Goal: Task Accomplishment & Management: Manage account settings

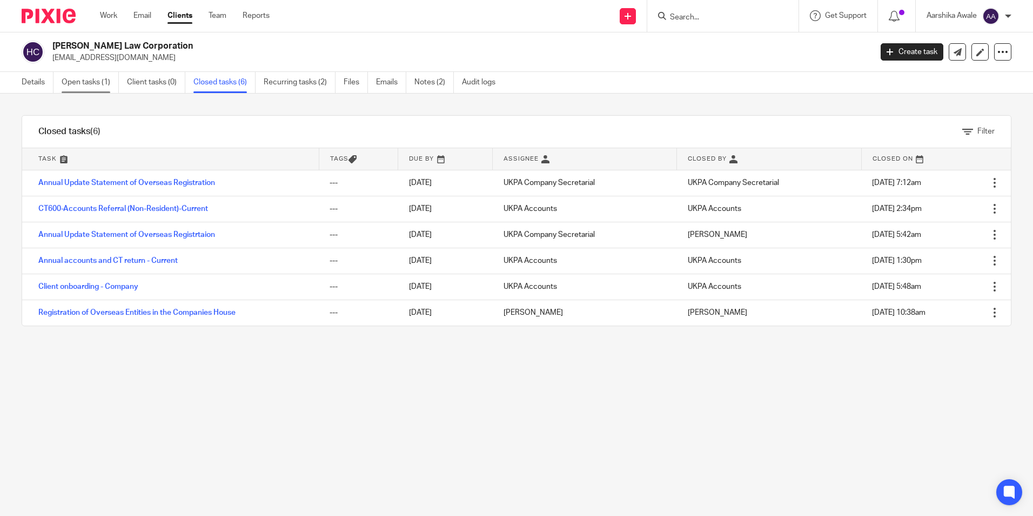
click at [86, 77] on link "Open tasks (1)" at bounding box center [90, 82] width 57 height 21
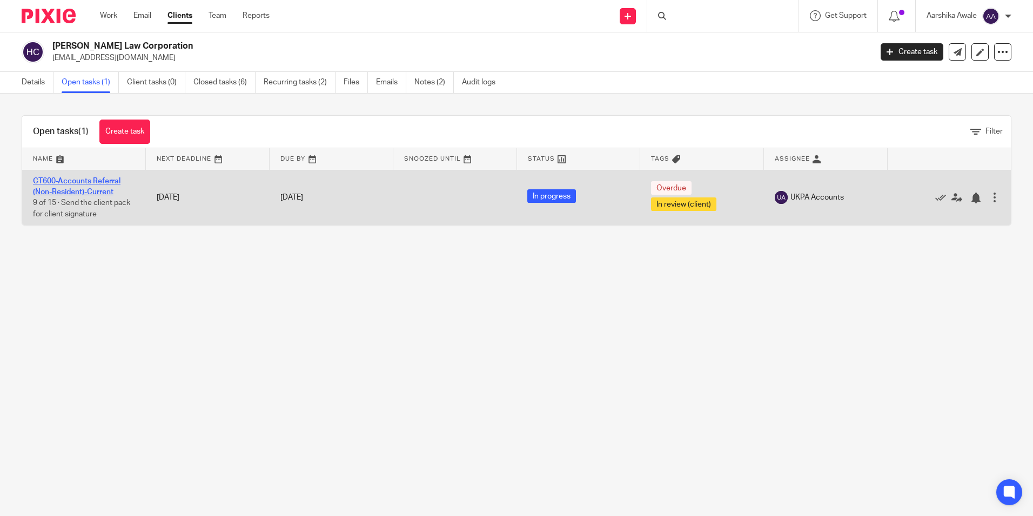
click at [85, 190] on link "CT600-Accounts Referral (Non-Resident)-Current" at bounding box center [77, 186] width 88 height 18
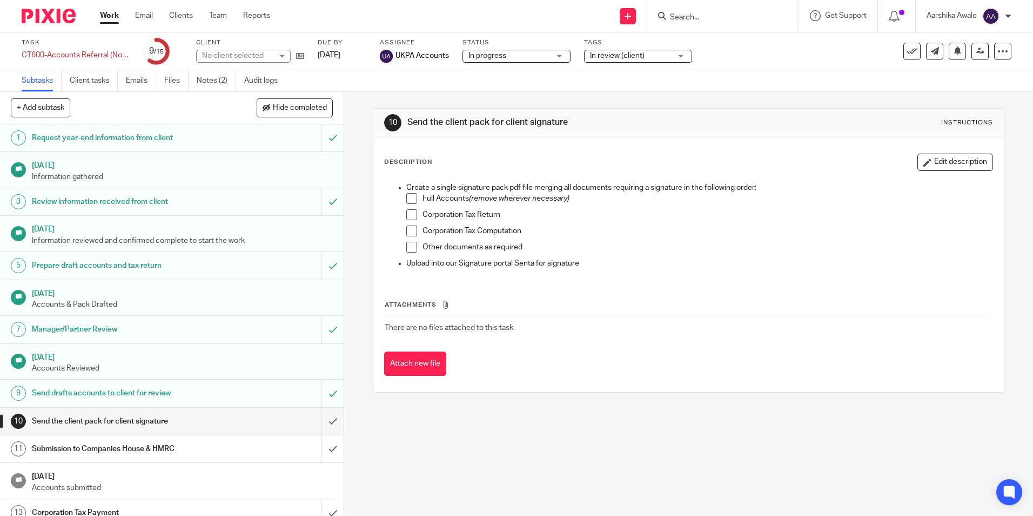
click at [212, 70] on div "Task CT600-Accounts Referral (Non-Resident)-Current Save CT600-Accounts Referra…" at bounding box center [516, 51] width 1033 height 38
click at [210, 73] on link "Notes (2)" at bounding box center [216, 80] width 39 height 21
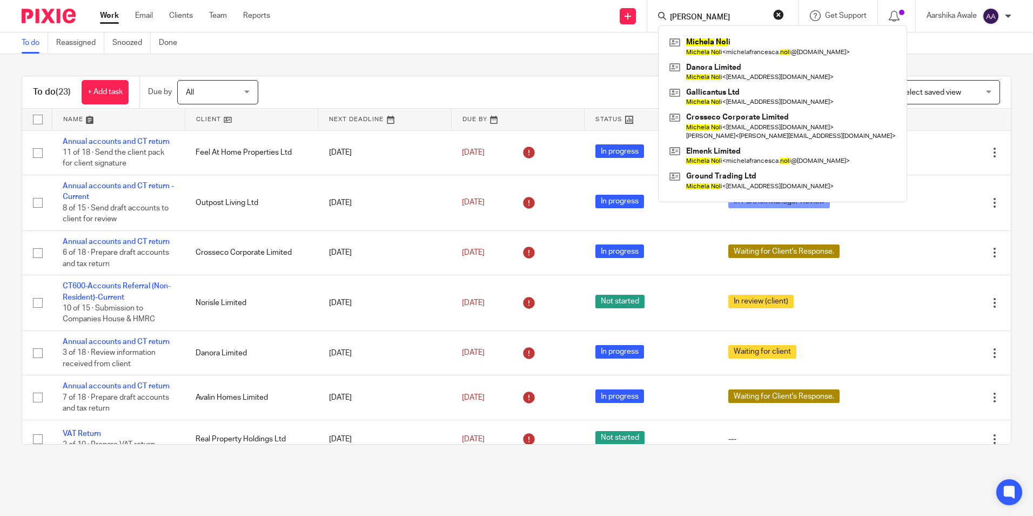
click at [15, 332] on div "To do (23) + Add task Due by All All Today Tomorrow This week Next week This mo…" at bounding box center [516, 260] width 1033 height 412
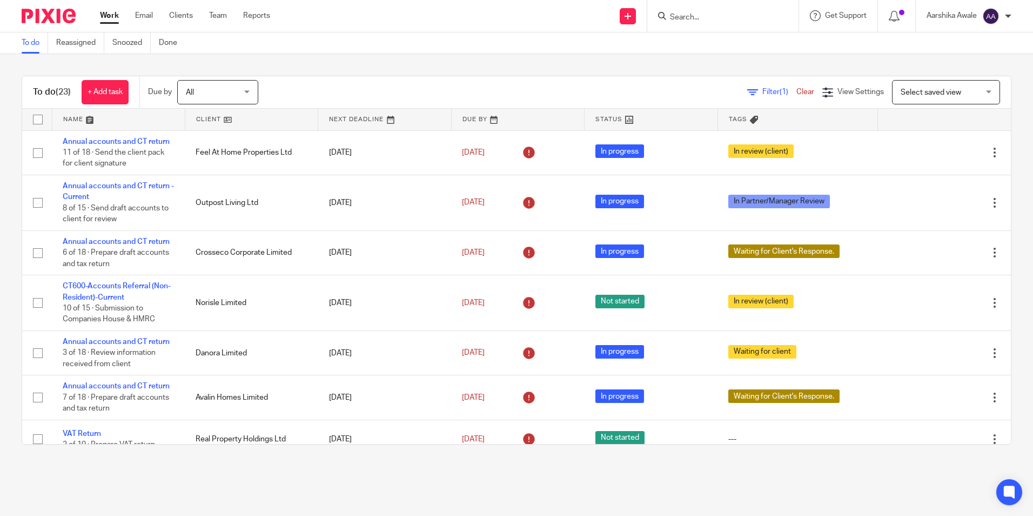
click at [698, 1] on div at bounding box center [722, 16] width 151 height 32
click at [667, 23] on div at bounding box center [722, 16] width 151 height 32
click at [680, 13] on input "Search" at bounding box center [717, 18] width 97 height 10
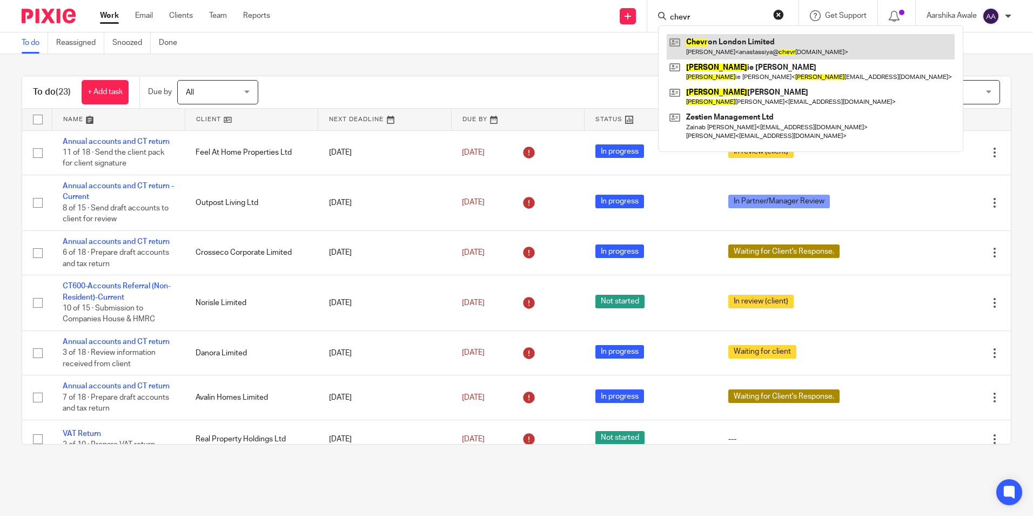
type input "chevr"
click at [728, 52] on link at bounding box center [811, 46] width 288 height 25
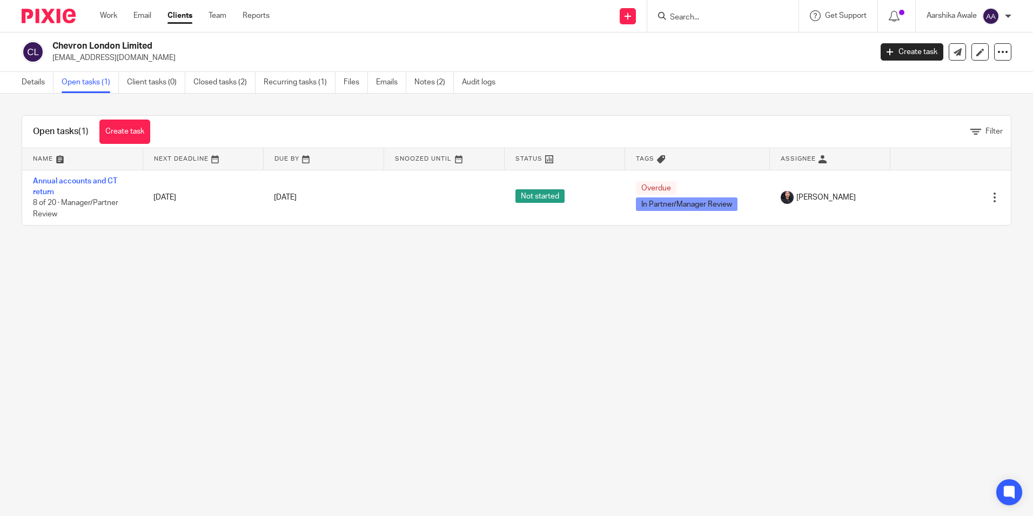
click at [306, 244] on div "Open tasks (1) Create task Filter Name Next Deadline Due By Snoozed Until Statu…" at bounding box center [516, 169] width 1033 height 153
click at [61, 26] on div at bounding box center [44, 16] width 89 height 32
click at [64, 14] on img at bounding box center [49, 16] width 54 height 15
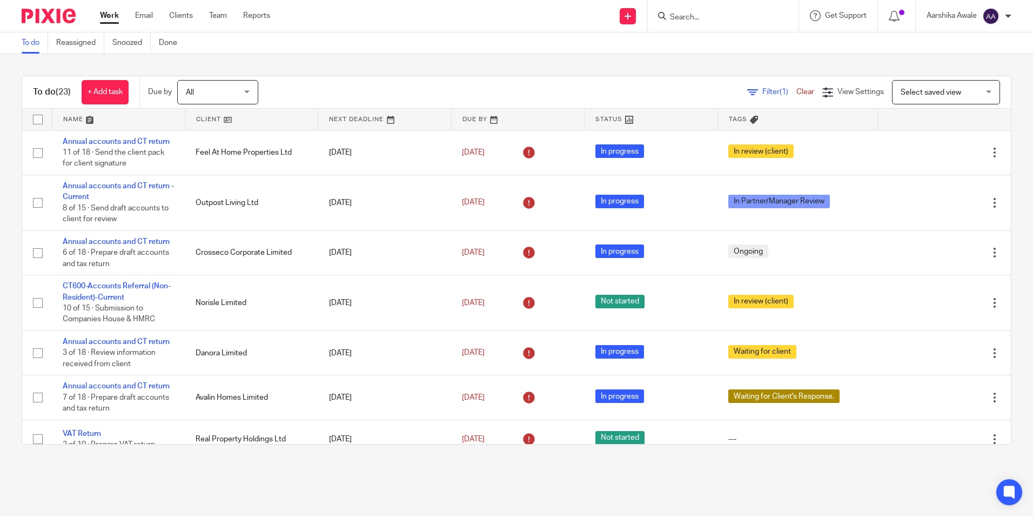
click at [670, 17] on input "Search" at bounding box center [717, 18] width 97 height 10
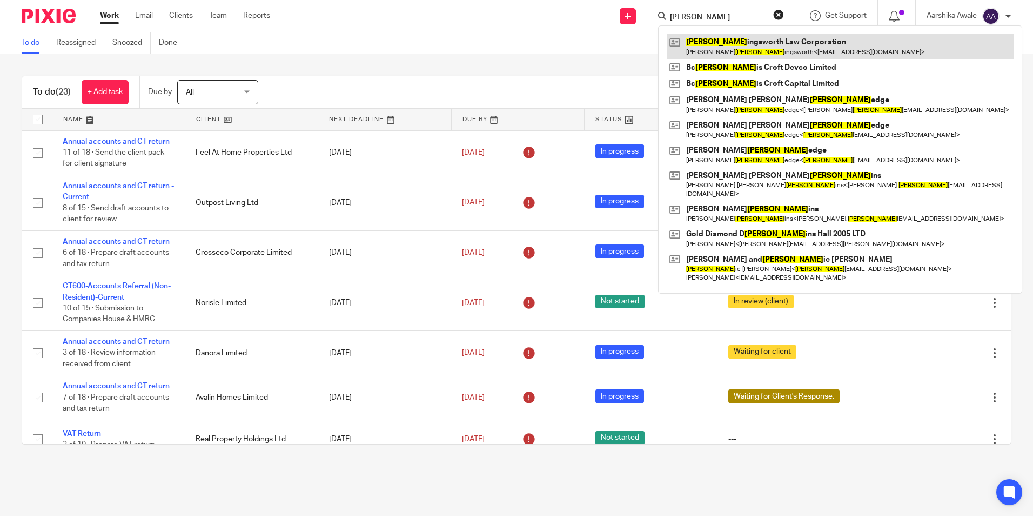
type input "holl"
click at [712, 42] on link at bounding box center [840, 46] width 347 height 25
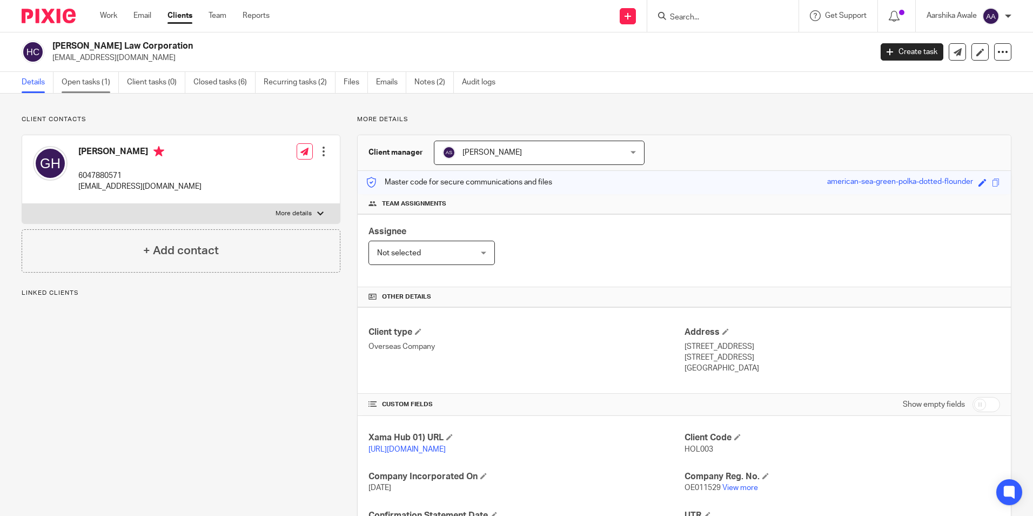
click at [70, 88] on link "Open tasks (1)" at bounding box center [90, 82] width 57 height 21
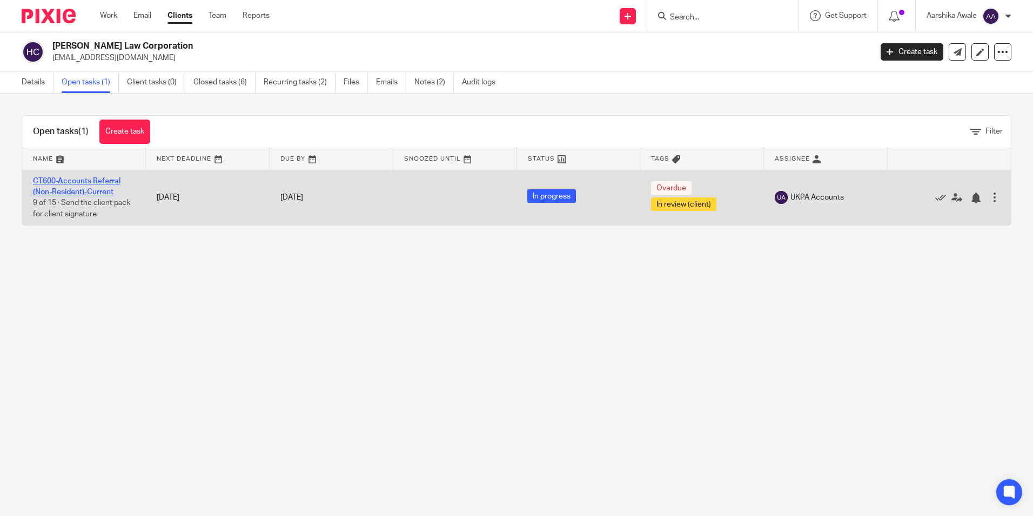
click at [68, 177] on link "CT600-Accounts Referral (Non-Resident)-Current" at bounding box center [77, 186] width 88 height 18
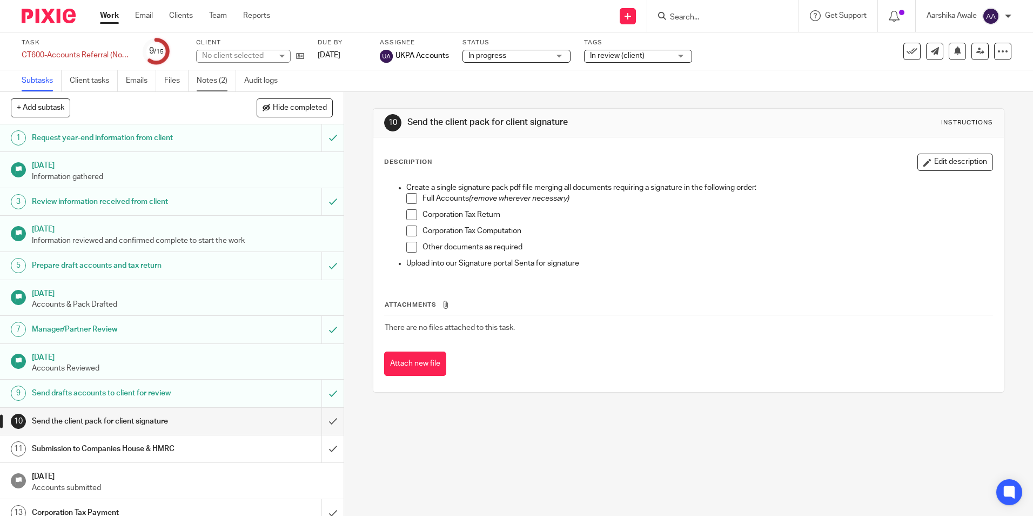
click at [202, 77] on link "Notes (2)" at bounding box center [216, 80] width 39 height 21
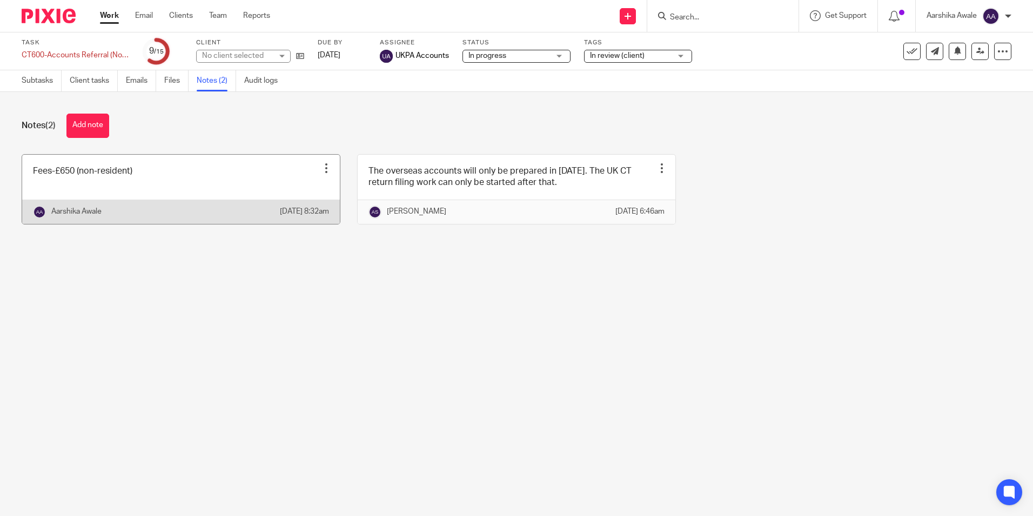
click at [181, 195] on link at bounding box center [181, 189] width 318 height 69
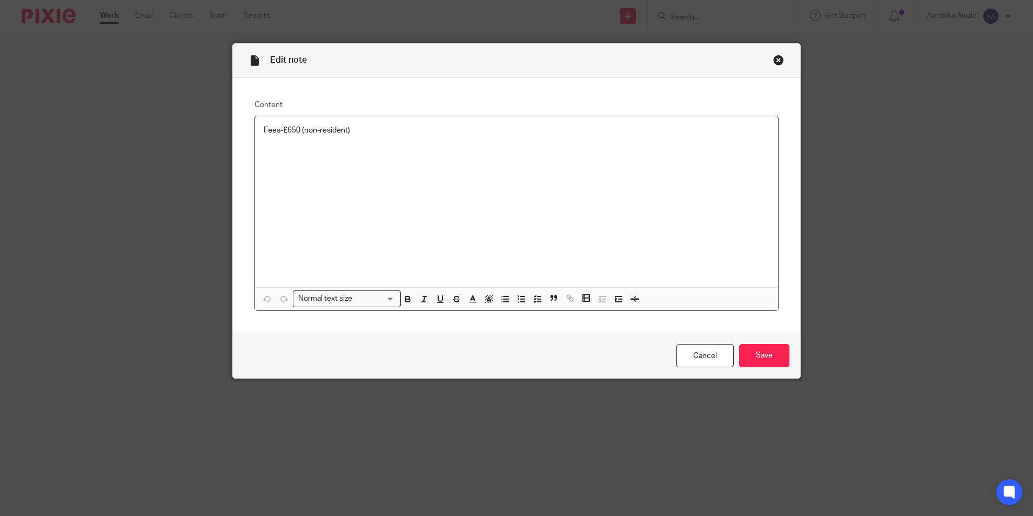
click at [362, 133] on p "Fees-£650 (non-resident)" at bounding box center [517, 130] width 506 height 11
click at [688, 342] on div "Cancel Save" at bounding box center [516, 354] width 567 height 45
click at [698, 351] on link "Cancel" at bounding box center [705, 355] width 57 height 23
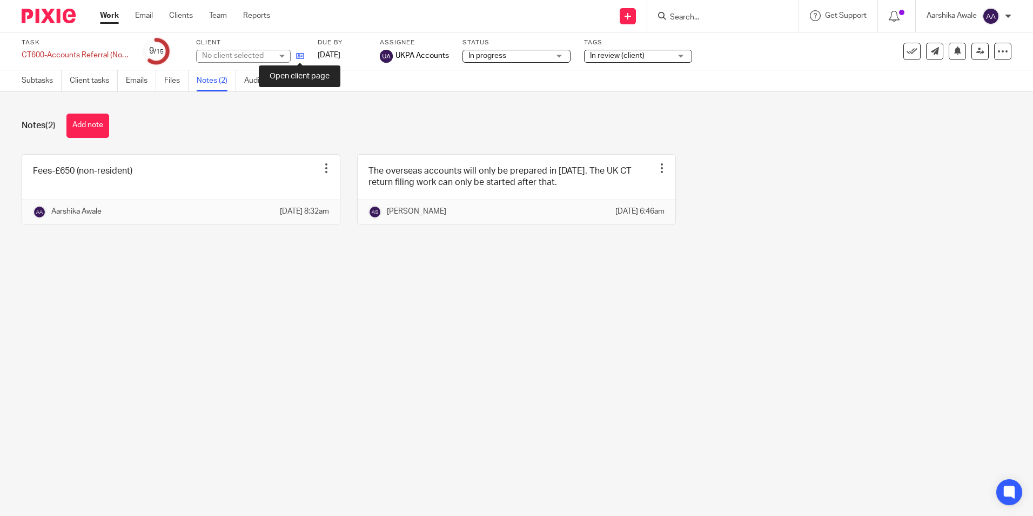
click at [303, 58] on icon at bounding box center [300, 56] width 8 height 8
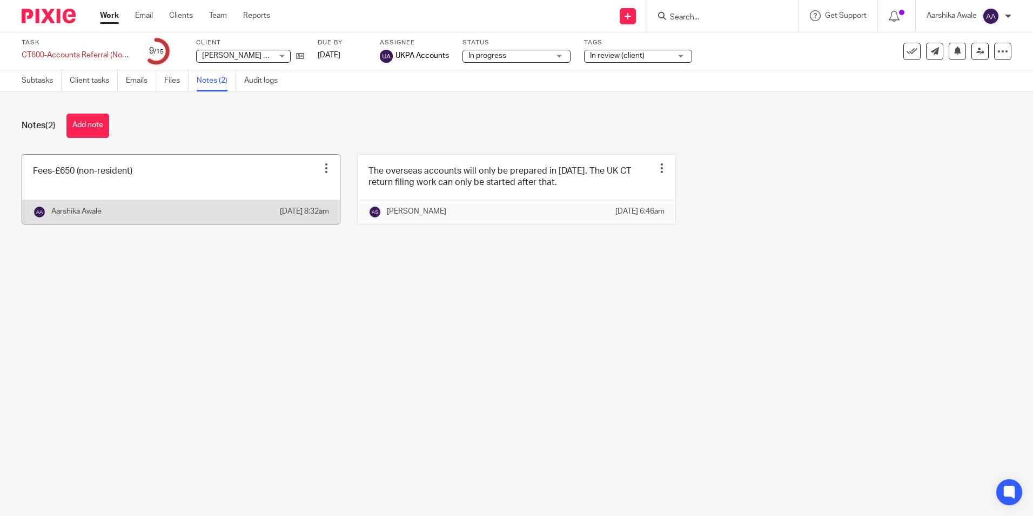
click at [324, 163] on div at bounding box center [326, 168] width 11 height 11
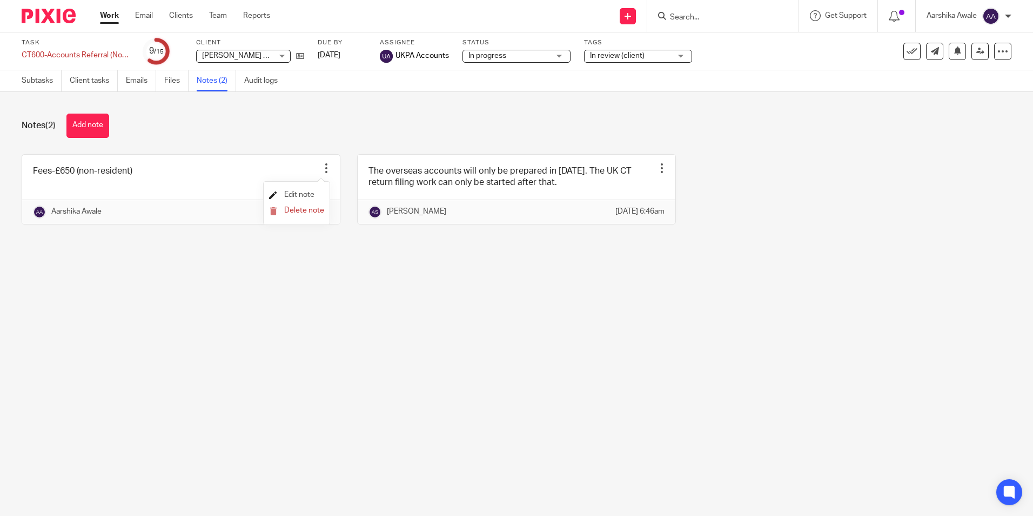
click at [305, 191] on span "Edit note" at bounding box center [299, 195] width 30 height 8
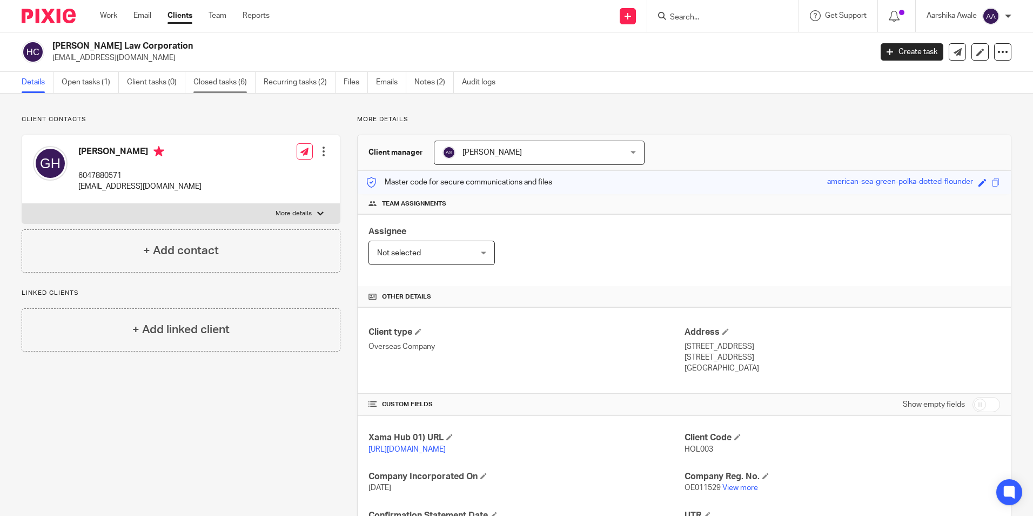
click at [196, 83] on link "Closed tasks (6)" at bounding box center [224, 82] width 62 height 21
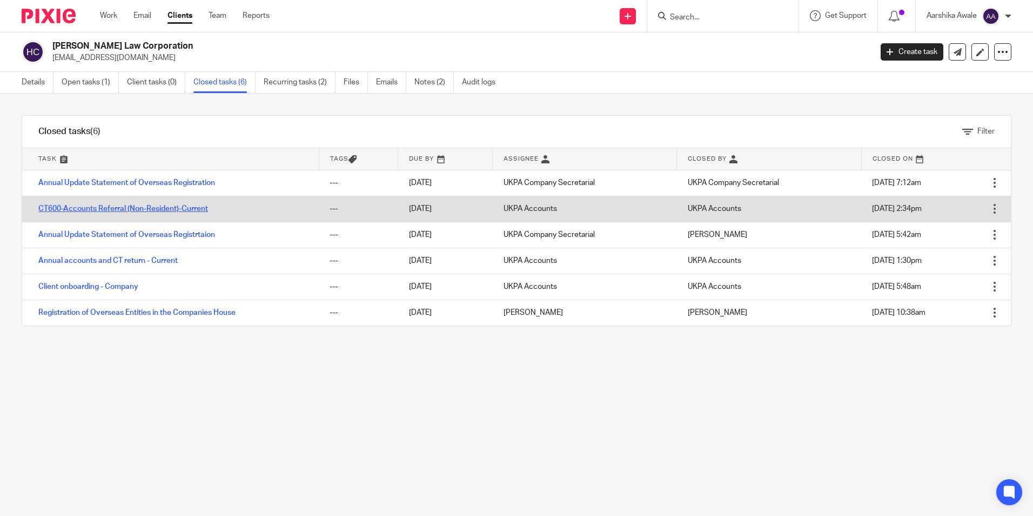
click at [122, 211] on link "CT600-Accounts Referral (Non-Resident)-Current" at bounding box center [123, 209] width 170 height 8
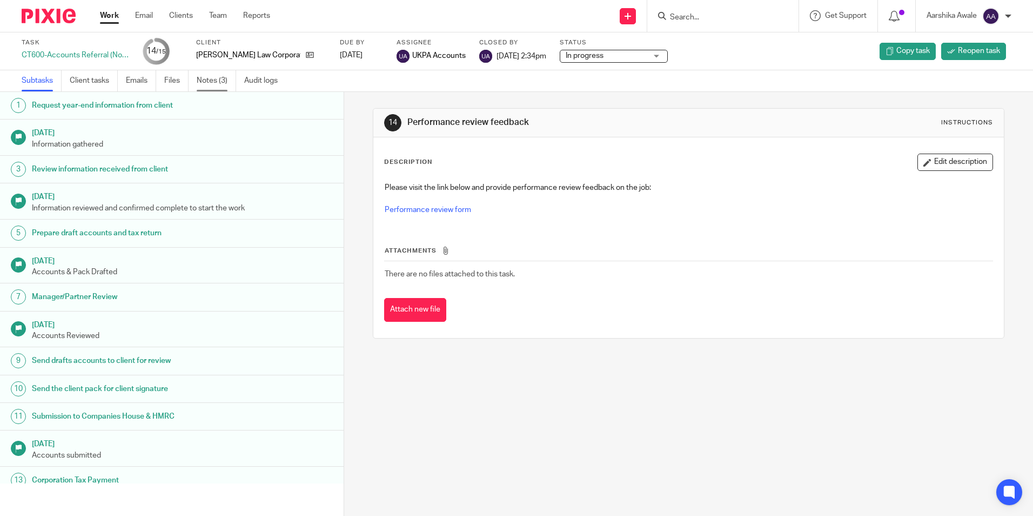
click at [209, 89] on link "Notes (3)" at bounding box center [216, 80] width 39 height 21
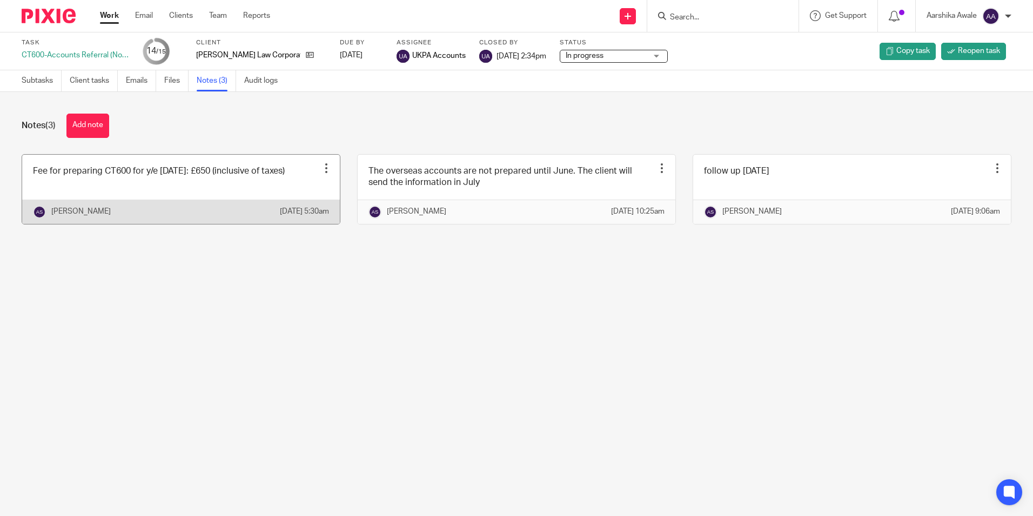
click at [235, 181] on link at bounding box center [181, 189] width 318 height 69
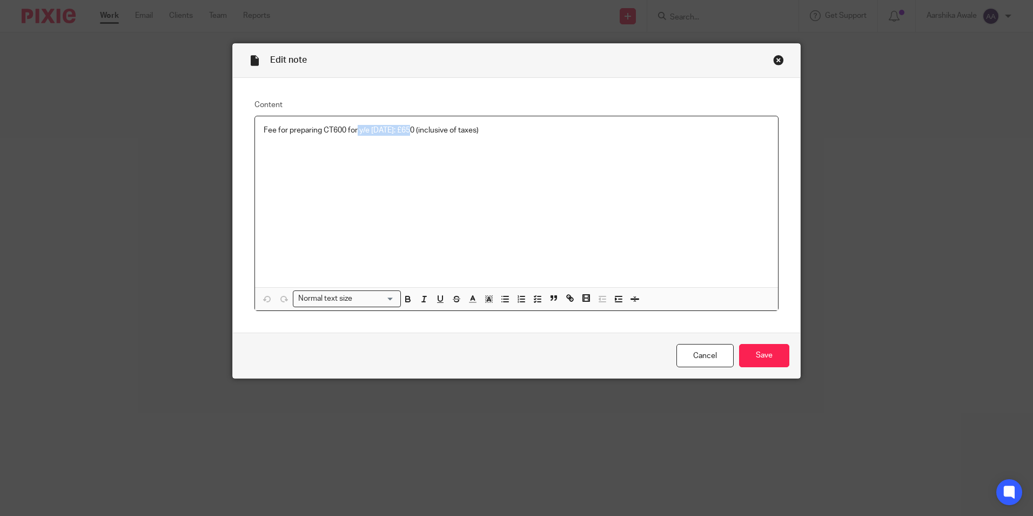
drag, startPoint x: 354, startPoint y: 130, endPoint x: 410, endPoint y: 135, distance: 56.5
click at [410, 135] on p "Fee for preparing CT600 for y/e 31 Dec 2023: £650 (inclusive of taxes)" at bounding box center [517, 130] width 506 height 11
copy p "y/e 31 Dec 2023"
drag, startPoint x: 702, startPoint y: 356, endPoint x: 465, endPoint y: 203, distance: 282.7
click at [702, 356] on link "Cancel" at bounding box center [705, 355] width 57 height 23
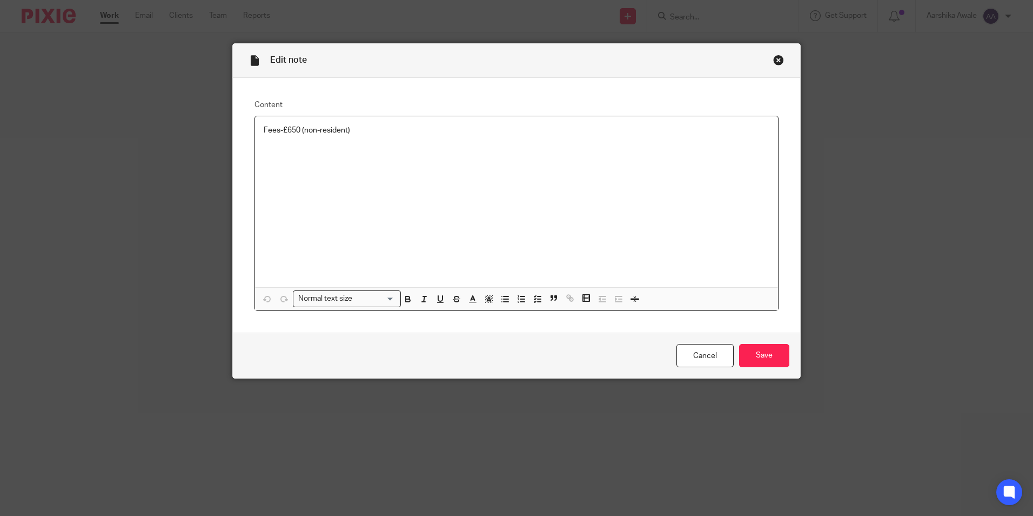
click at [278, 125] on p "Fees-£650 (non-resident)" at bounding box center [517, 130] width 506 height 11
click at [774, 349] on input "Save" at bounding box center [764, 355] width 50 height 23
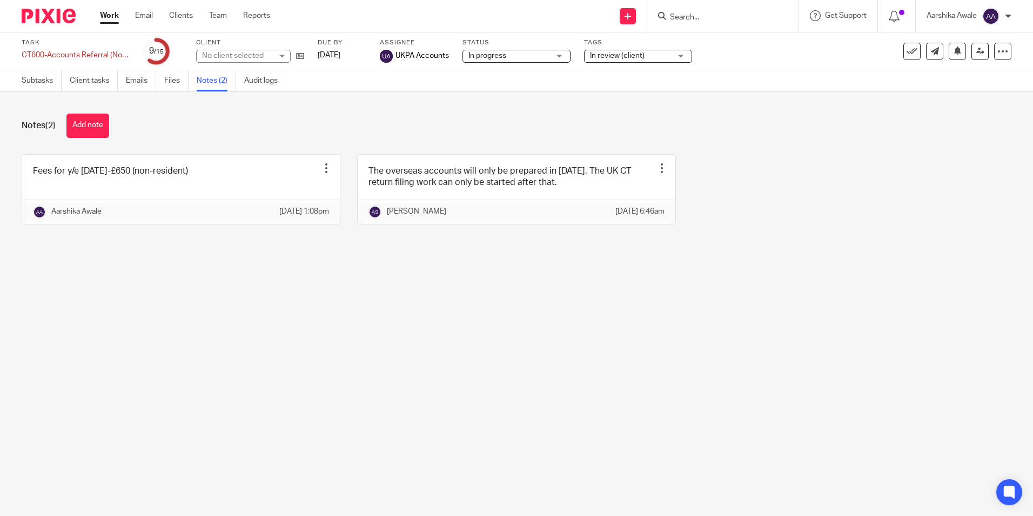
click at [90, 304] on main "Task CT600-Accounts Referral (Non-Resident)-Current Save CT600-Accounts Referra…" at bounding box center [516, 258] width 1033 height 516
drag, startPoint x: 445, startPoint y: 401, endPoint x: 284, endPoint y: 383, distance: 162.1
click at [444, 401] on main "Task CT600-Accounts Referral (Non-Resident)-Current Save CT600-Accounts Referra…" at bounding box center [516, 258] width 1033 height 516
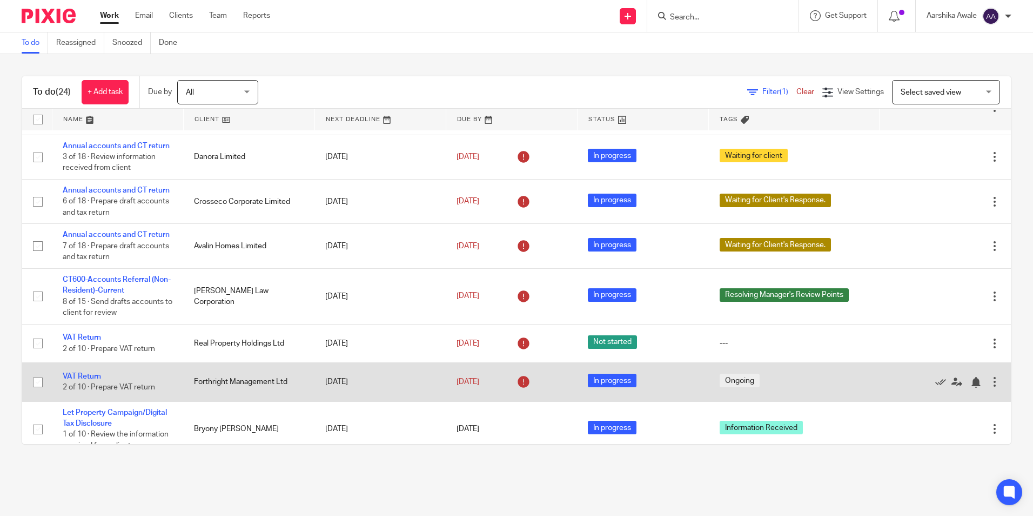
scroll to position [108, 0]
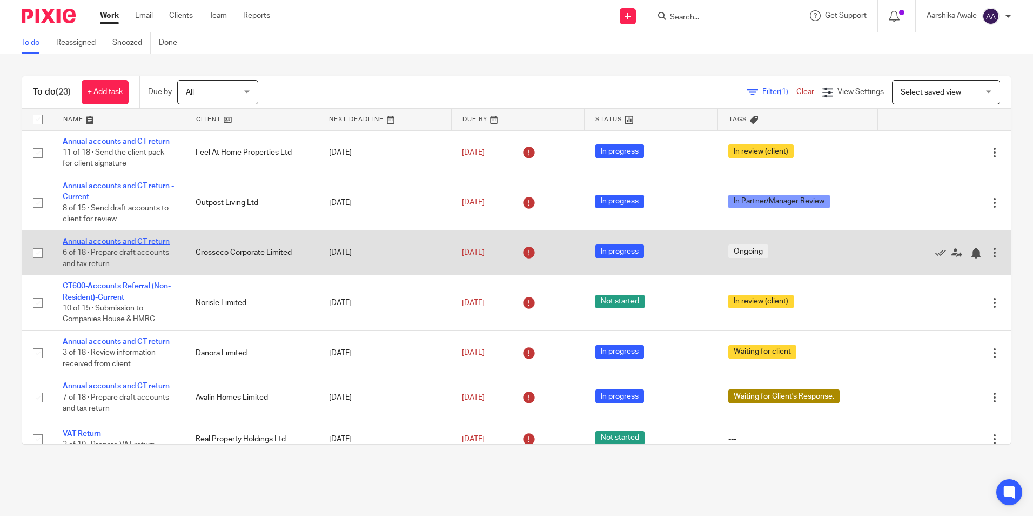
click at [165, 241] on link "Annual accounts and CT return" at bounding box center [116, 242] width 107 height 8
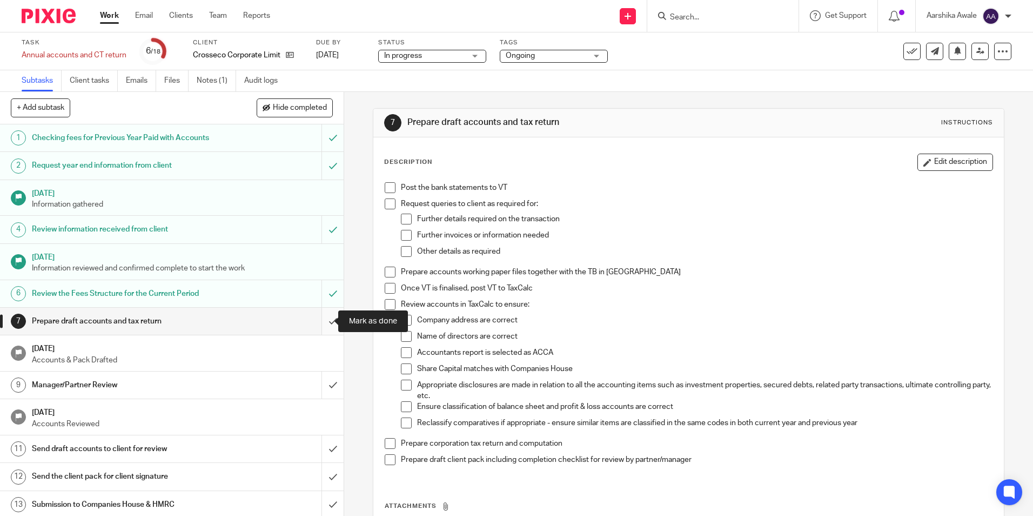
click at [314, 317] on input "submit" at bounding box center [172, 320] width 344 height 27
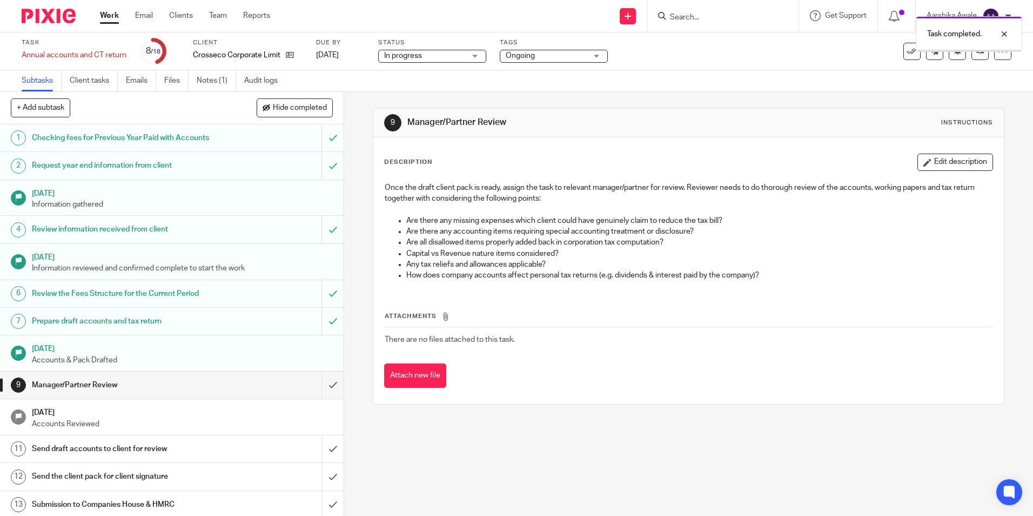
click at [531, 53] on span "Ongoing" at bounding box center [520, 56] width 29 height 8
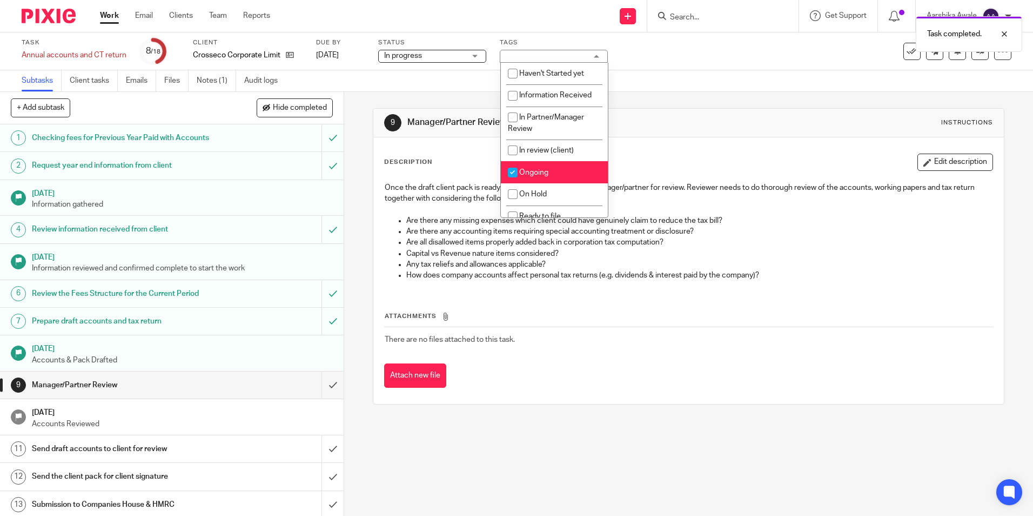
click at [528, 173] on span "Ongoing" at bounding box center [533, 173] width 29 height 8
checkbox input "false"
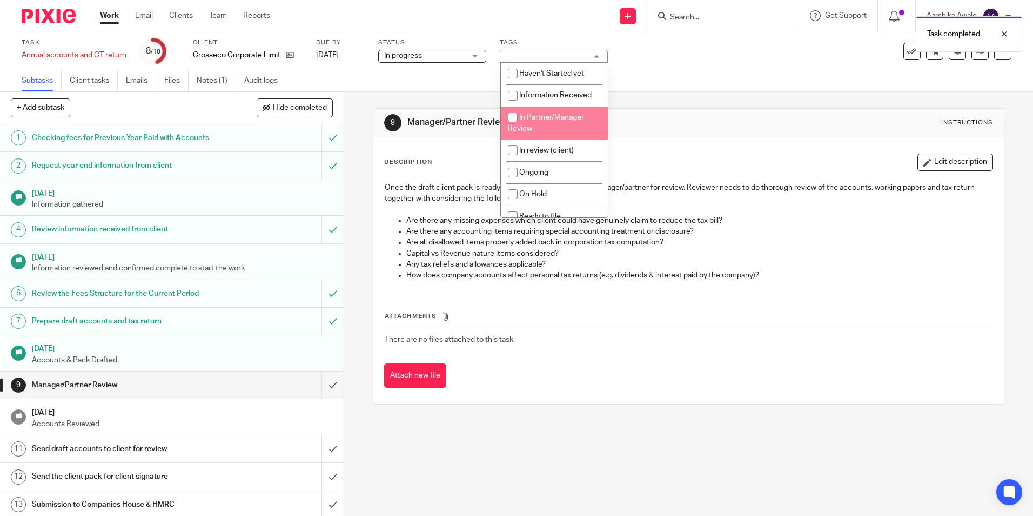
click at [547, 122] on li "In Partner/Manager Review" at bounding box center [554, 122] width 107 height 33
checkbox input "true"
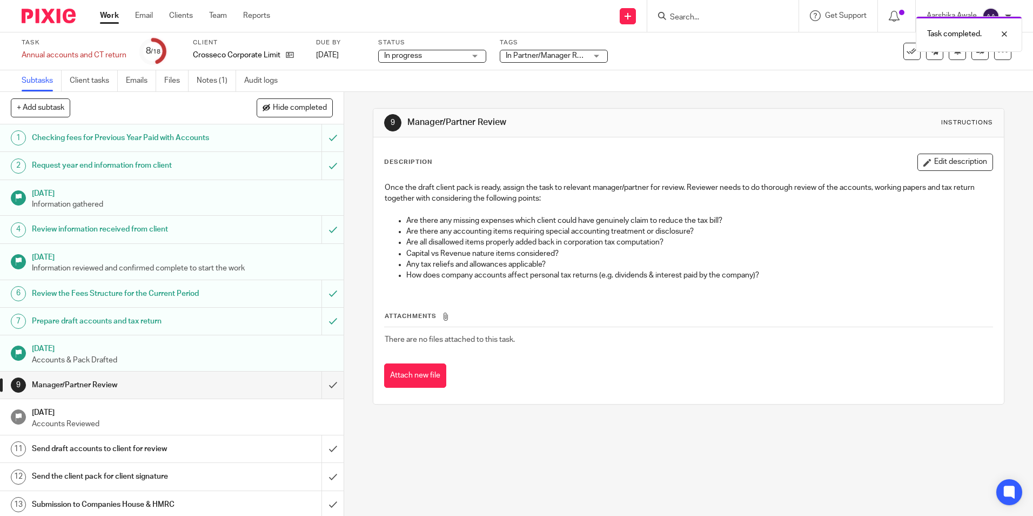
click at [712, 87] on div "Subtasks Client tasks Emails Files Notes (1) Audit logs" at bounding box center [516, 81] width 1033 height 22
click at [348, 242] on div "9 Manager/Partner Review Instructions Description Edit description Once the dra…" at bounding box center [688, 304] width 689 height 424
click at [976, 53] on icon at bounding box center [980, 51] width 8 height 8
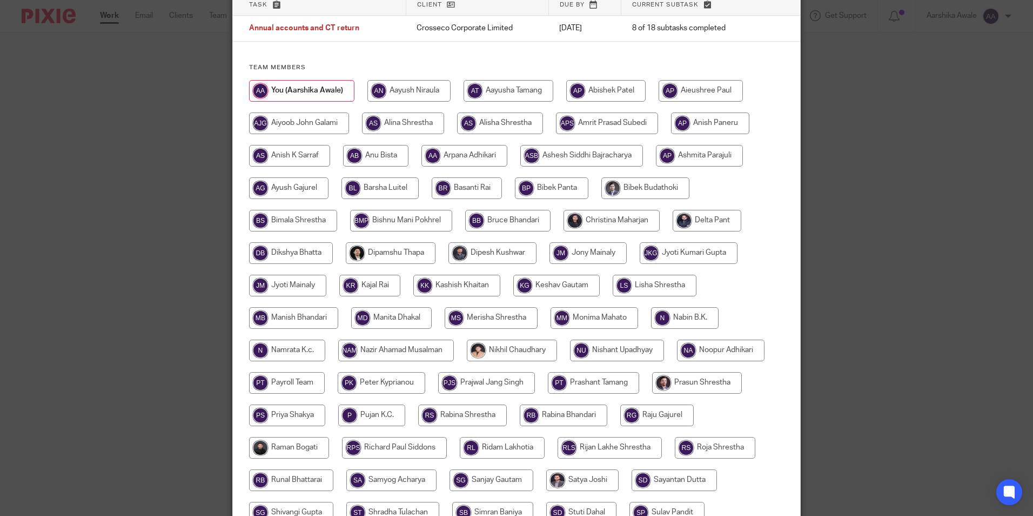
scroll to position [52, 0]
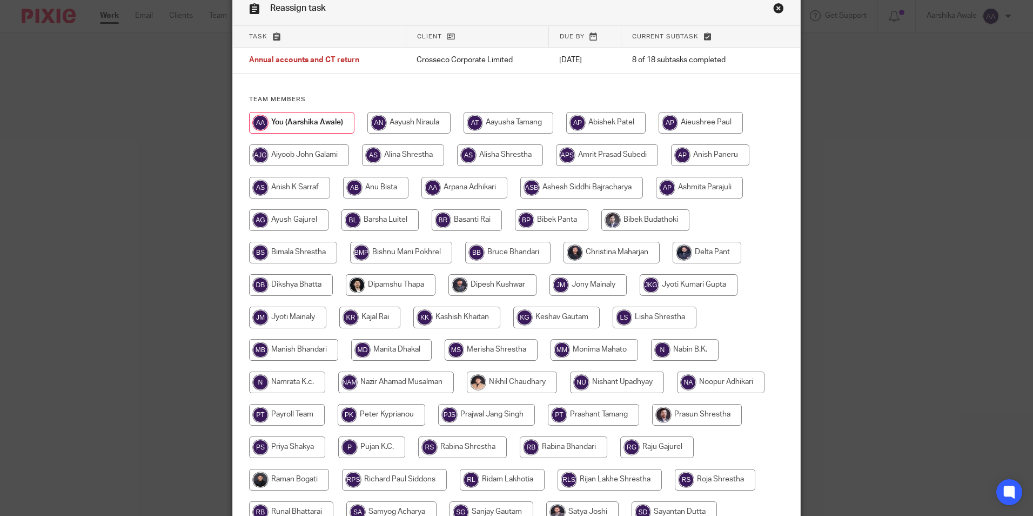
click at [567, 246] on input "radio" at bounding box center [612, 253] width 96 height 22
radio input "true"
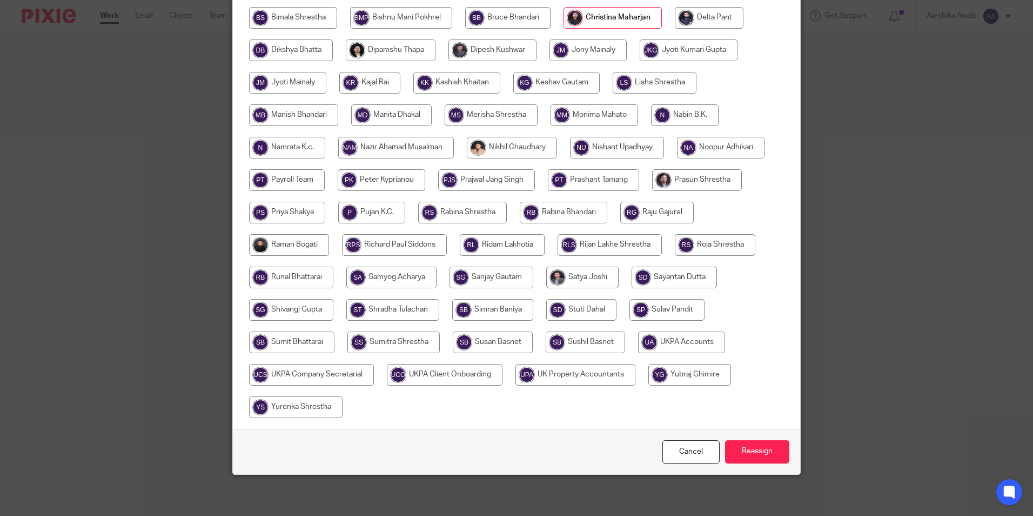
scroll to position [289, 0]
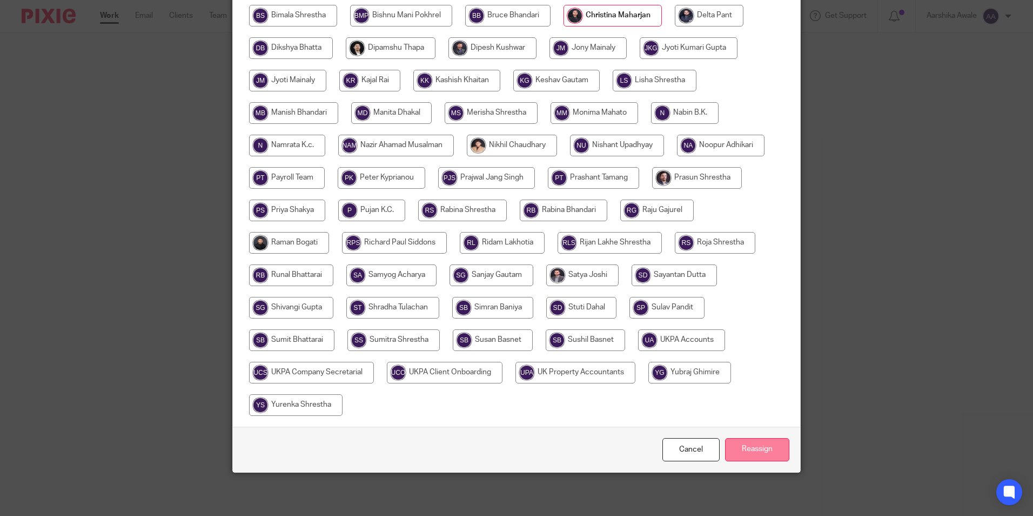
click at [766, 456] on input "Reassign" at bounding box center [757, 449] width 64 height 23
